Goal: Find specific page/section: Find specific page/section

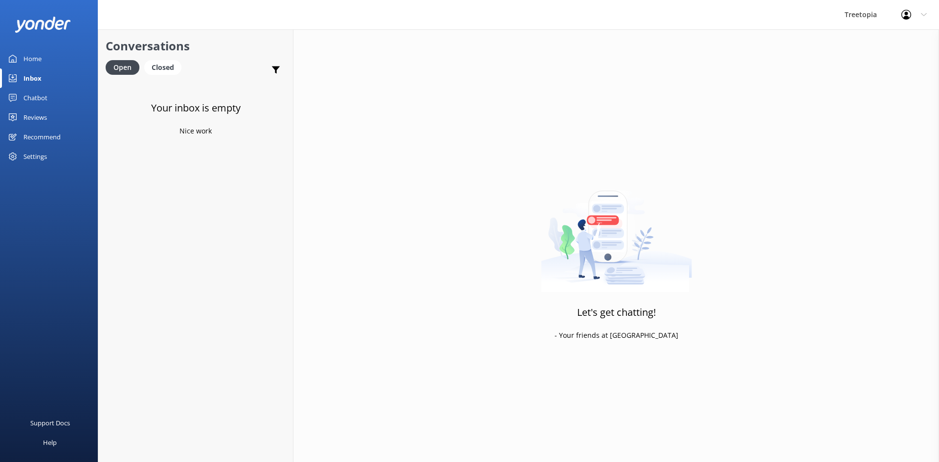
click at [60, 90] on link "Chatbot" at bounding box center [49, 98] width 98 height 20
